Goal: Task Accomplishment & Management: Use online tool/utility

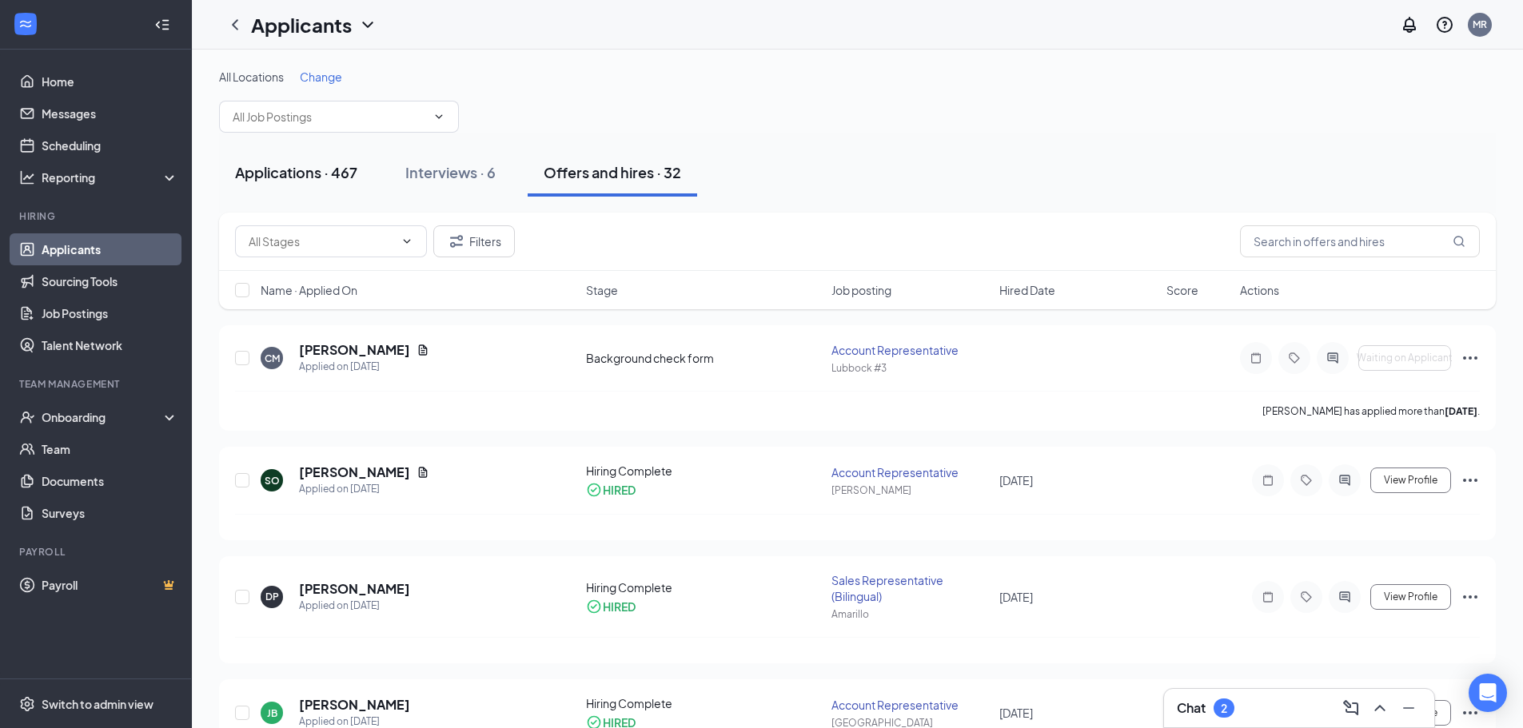
click at [271, 170] on div "Applications · 467" at bounding box center [296, 172] width 122 height 20
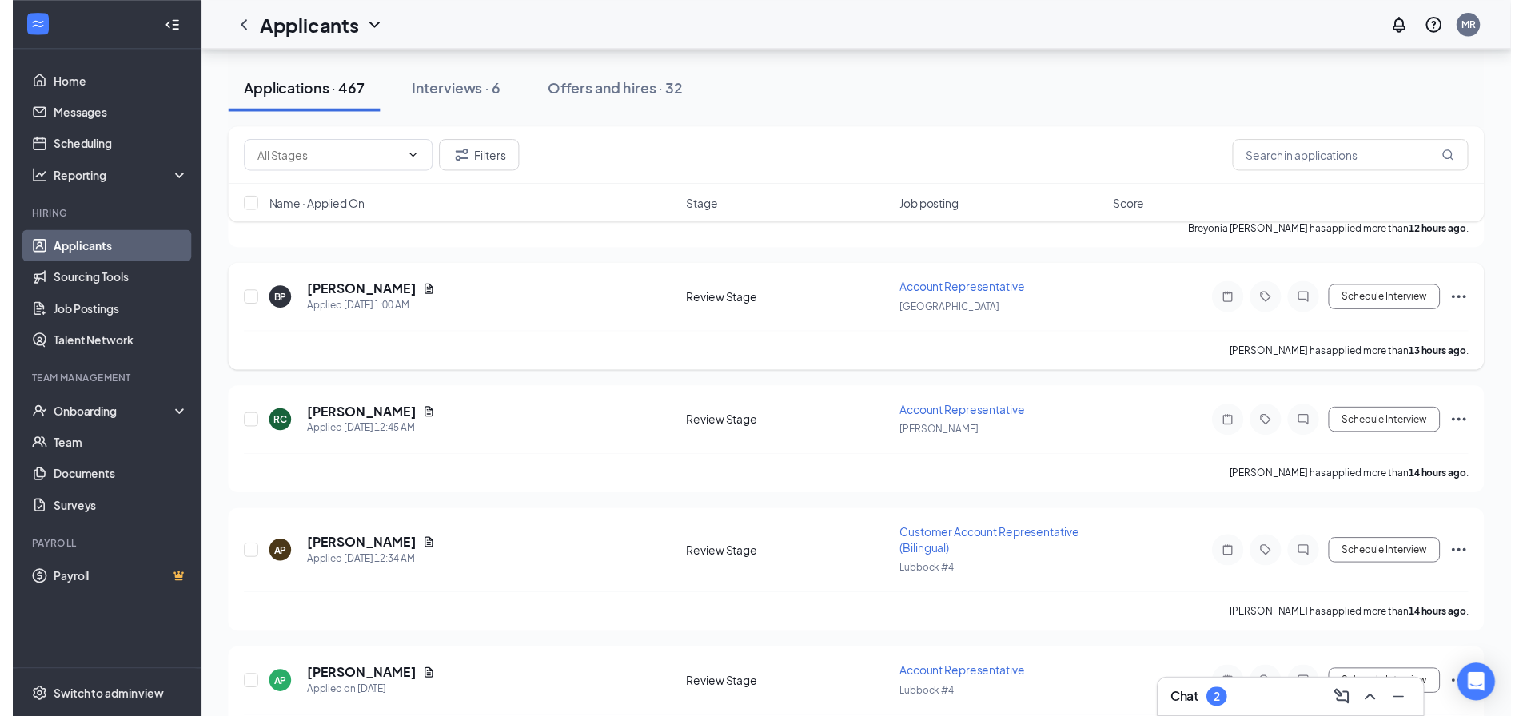
scroll to position [1225, 0]
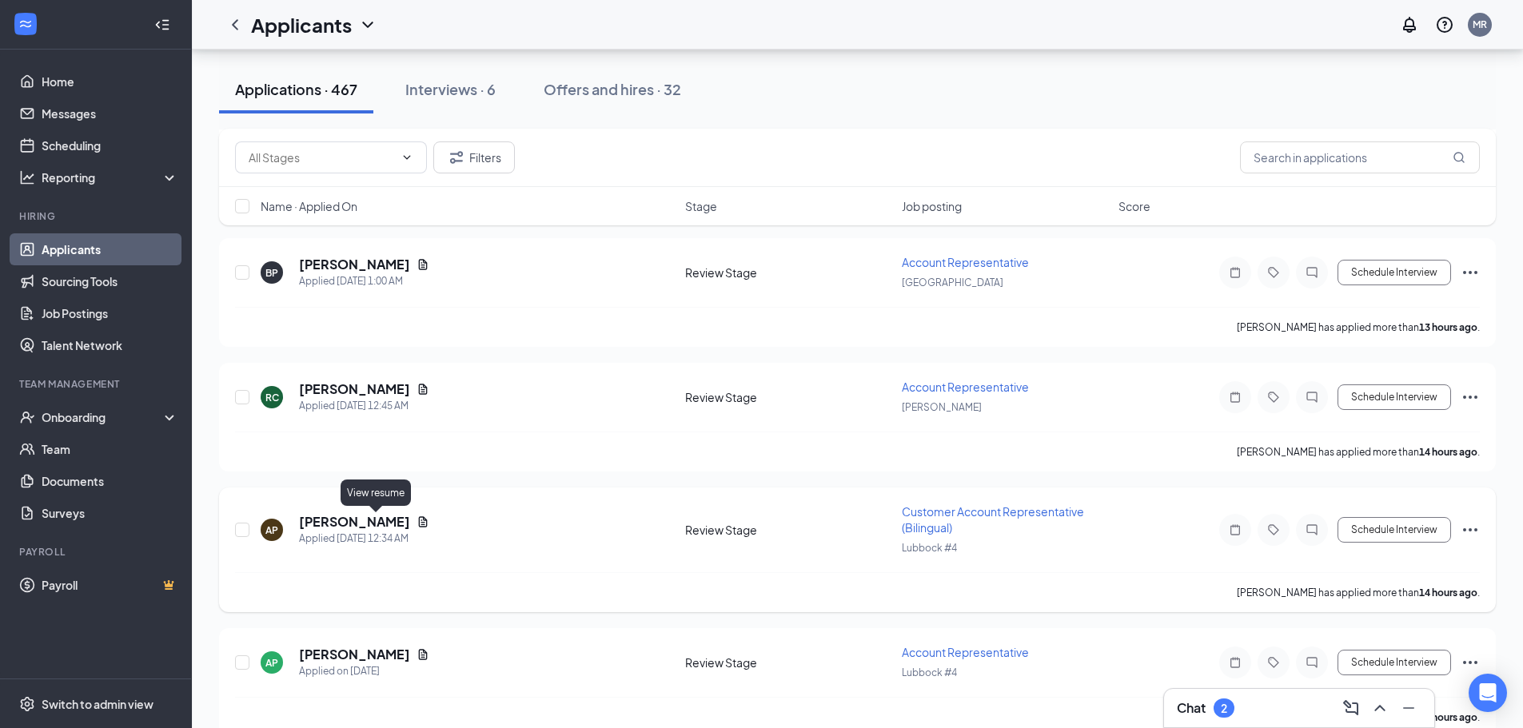
click at [416, 516] on icon "Document" at bounding box center [422, 522] width 13 height 13
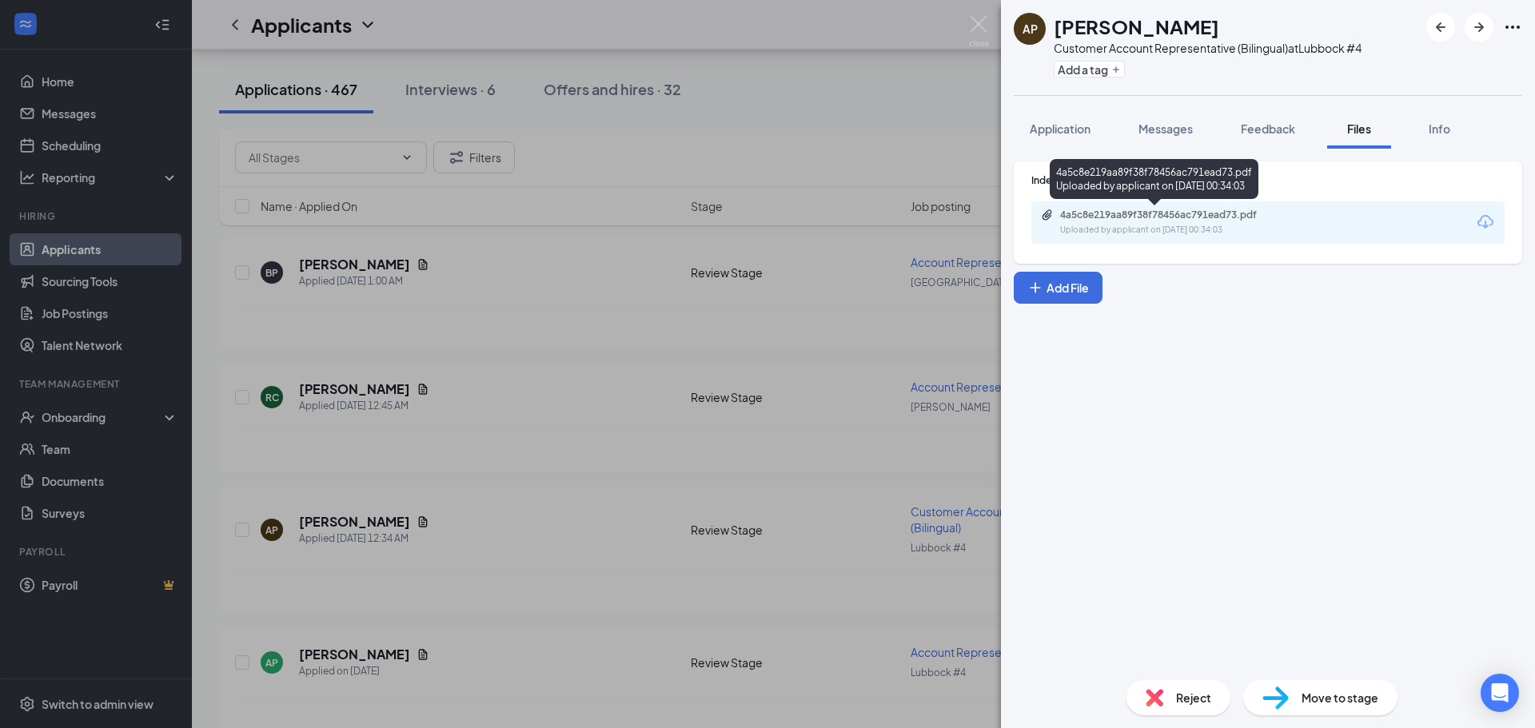
click at [1166, 222] on div "4a5c8e219aa89f38f78456ac791ead73.pdf Uploaded by applicant on [DATE] 00:34:03" at bounding box center [1170, 223] width 259 height 28
click at [971, 22] on img at bounding box center [979, 31] width 20 height 31
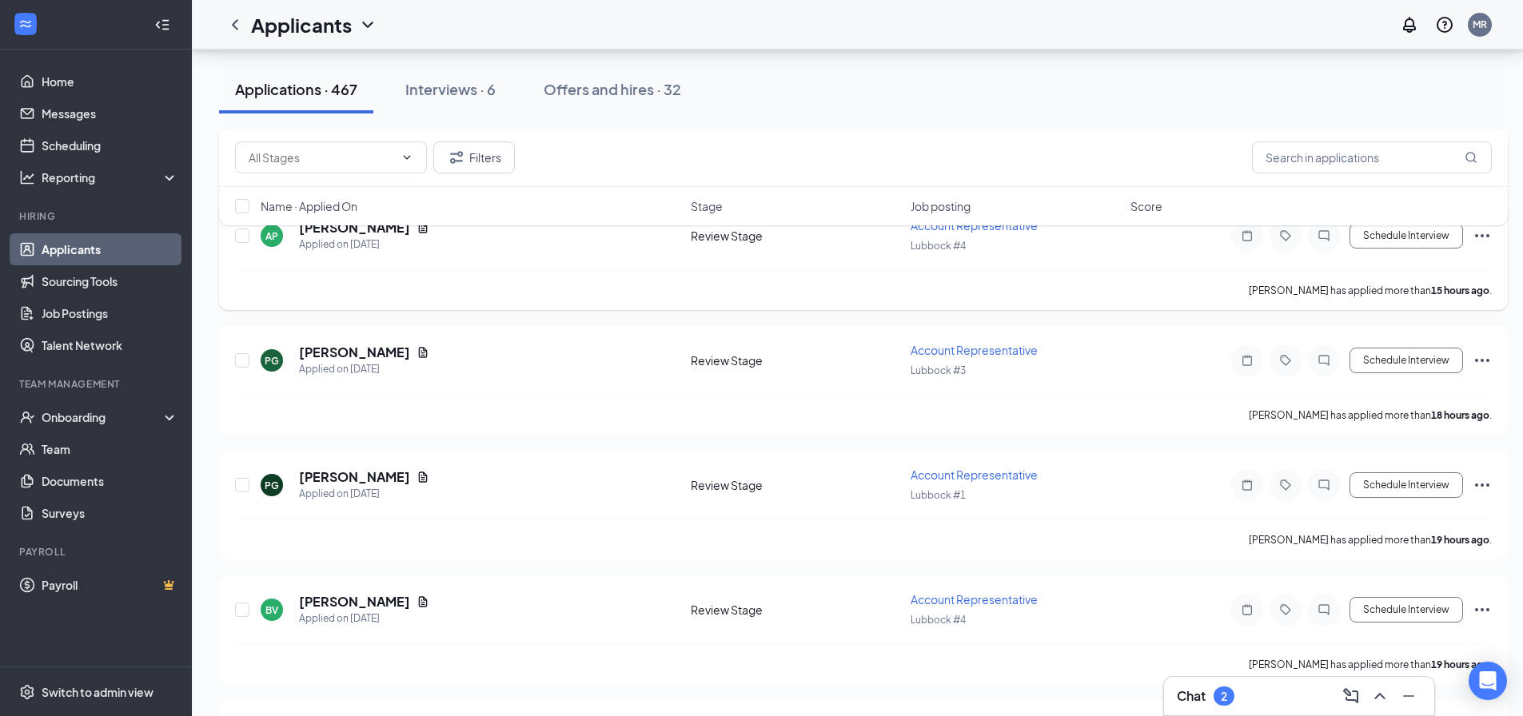
scroll to position [1705, 0]
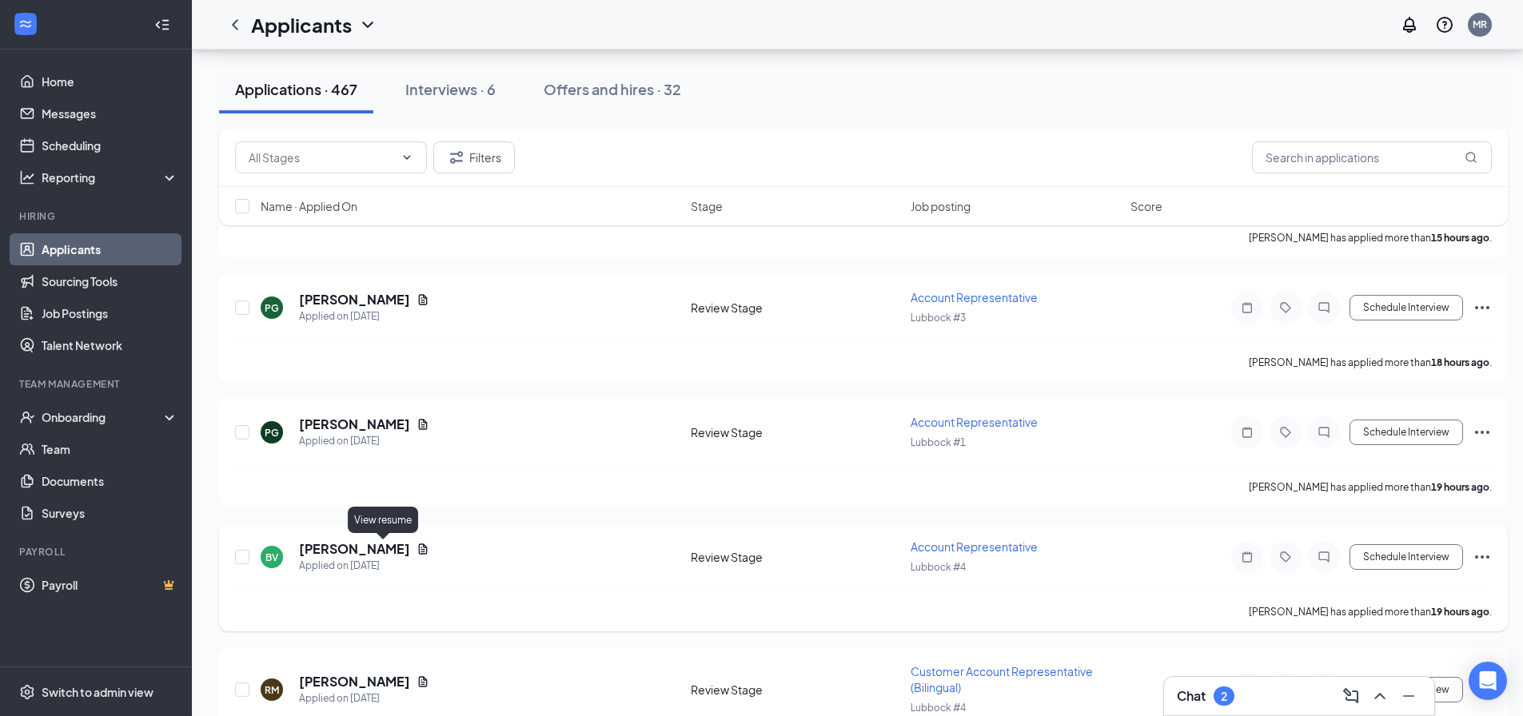
click at [419, 549] on icon "Document" at bounding box center [423, 549] width 9 height 10
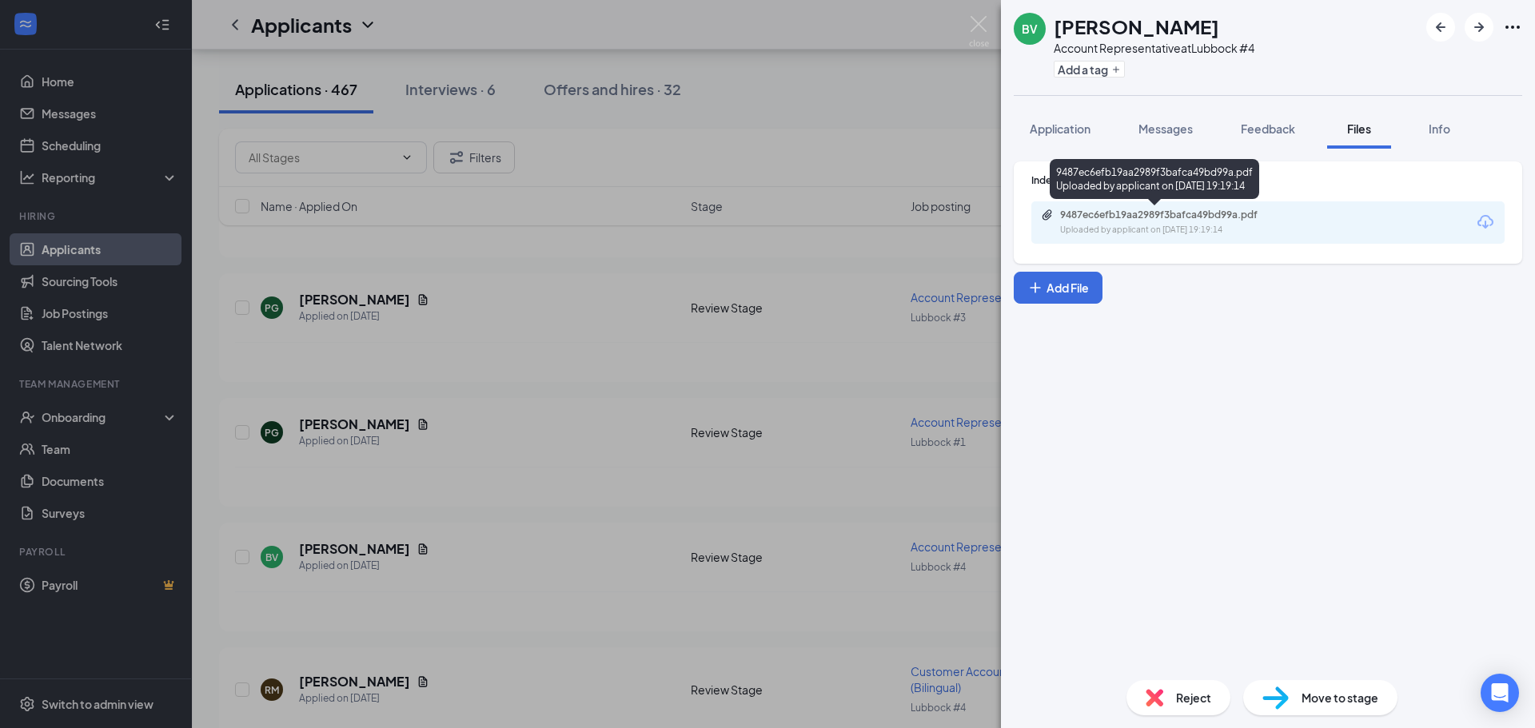
click at [1227, 226] on div "Uploaded by applicant on [DATE] 19:19:14" at bounding box center [1180, 230] width 240 height 13
click at [978, 22] on img at bounding box center [979, 31] width 20 height 31
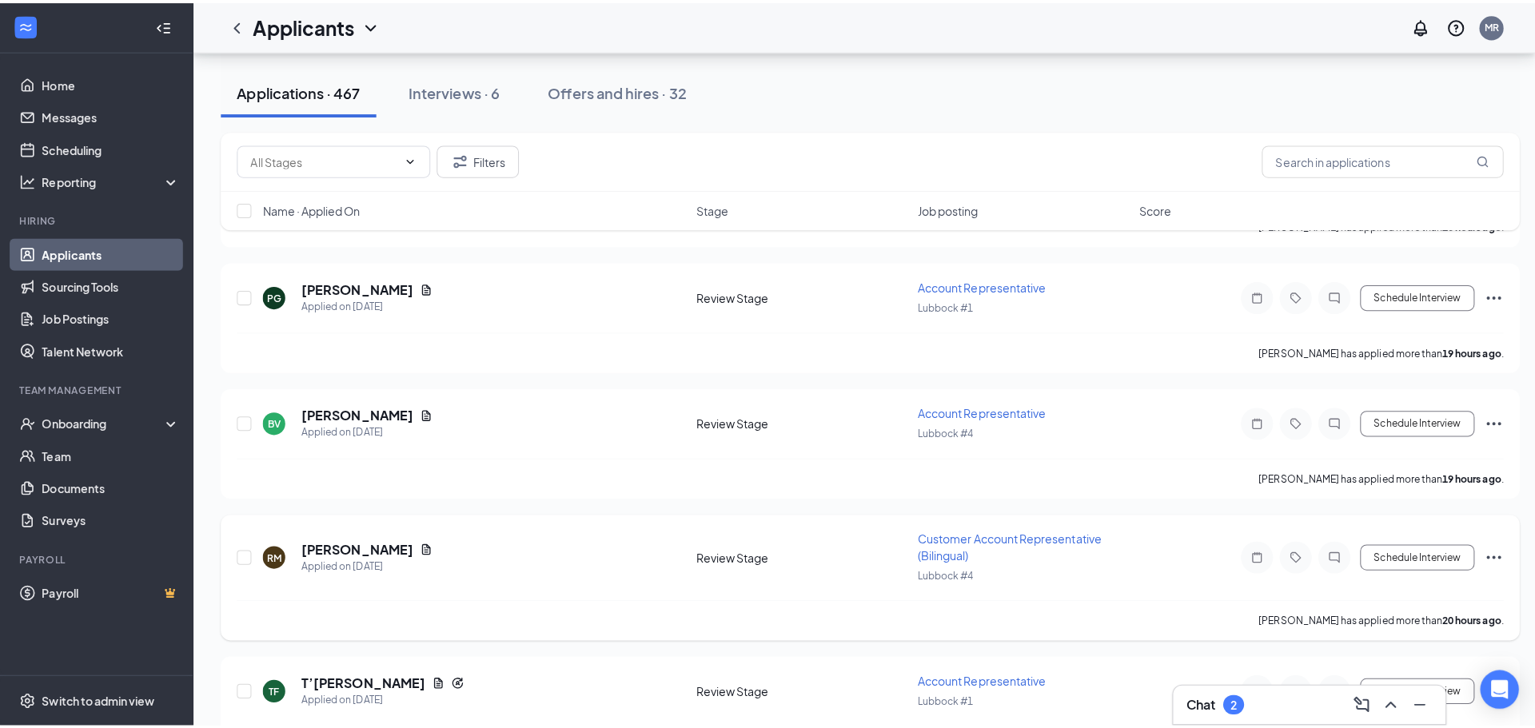
scroll to position [1945, 0]
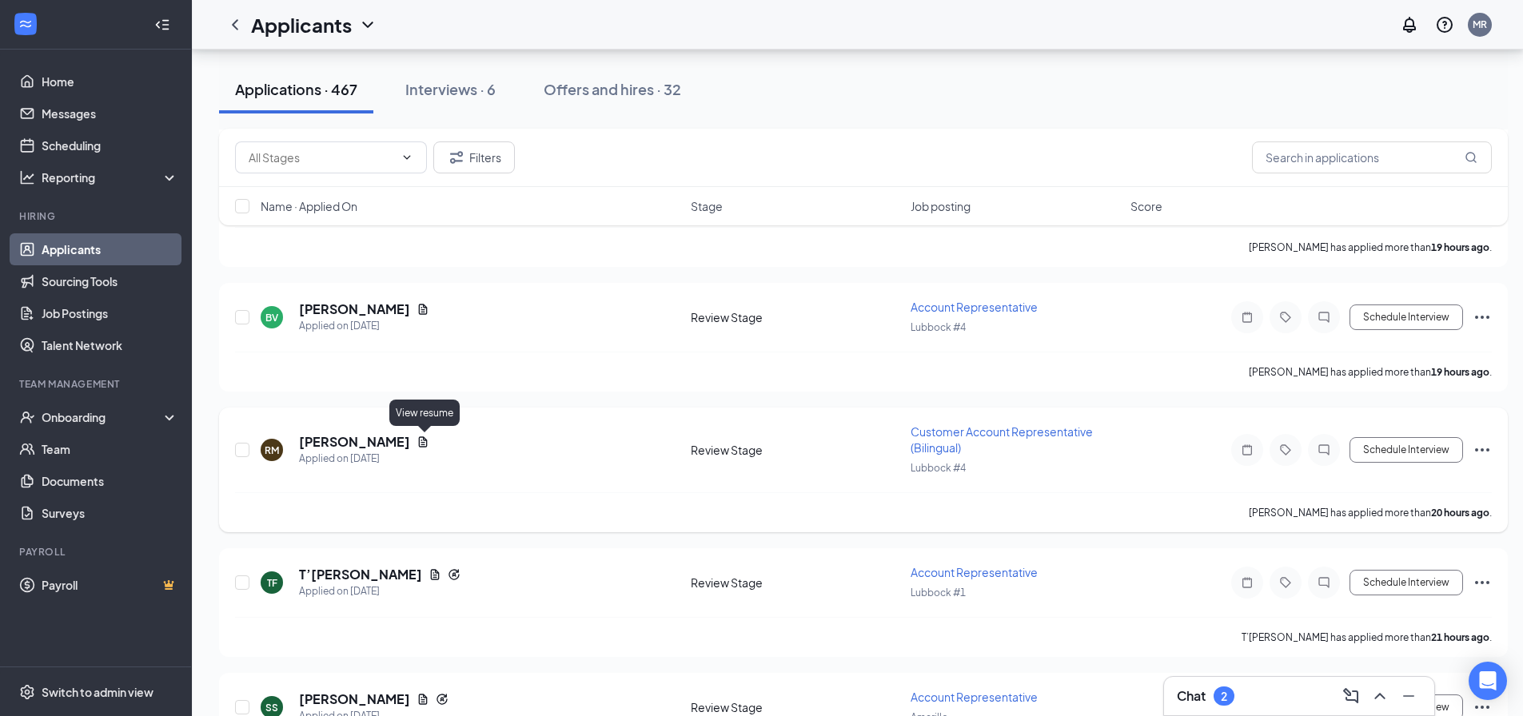
click at [427, 440] on icon "Document" at bounding box center [423, 441] width 9 height 10
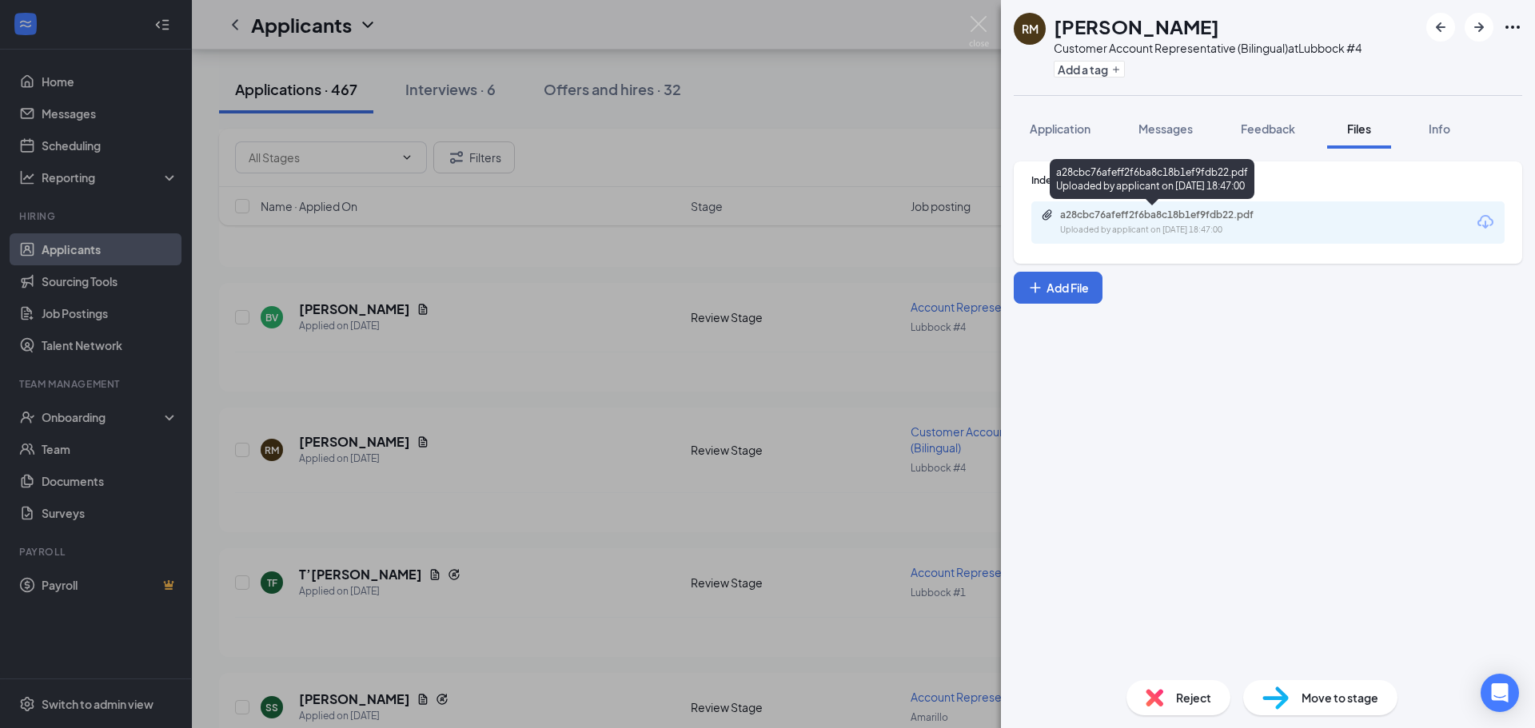
click at [1156, 213] on div "a28cbc76afeff2f6ba8c18b1ef9fdb22.pdf" at bounding box center [1172, 215] width 224 height 13
